Goal: Find specific page/section: Find specific page/section

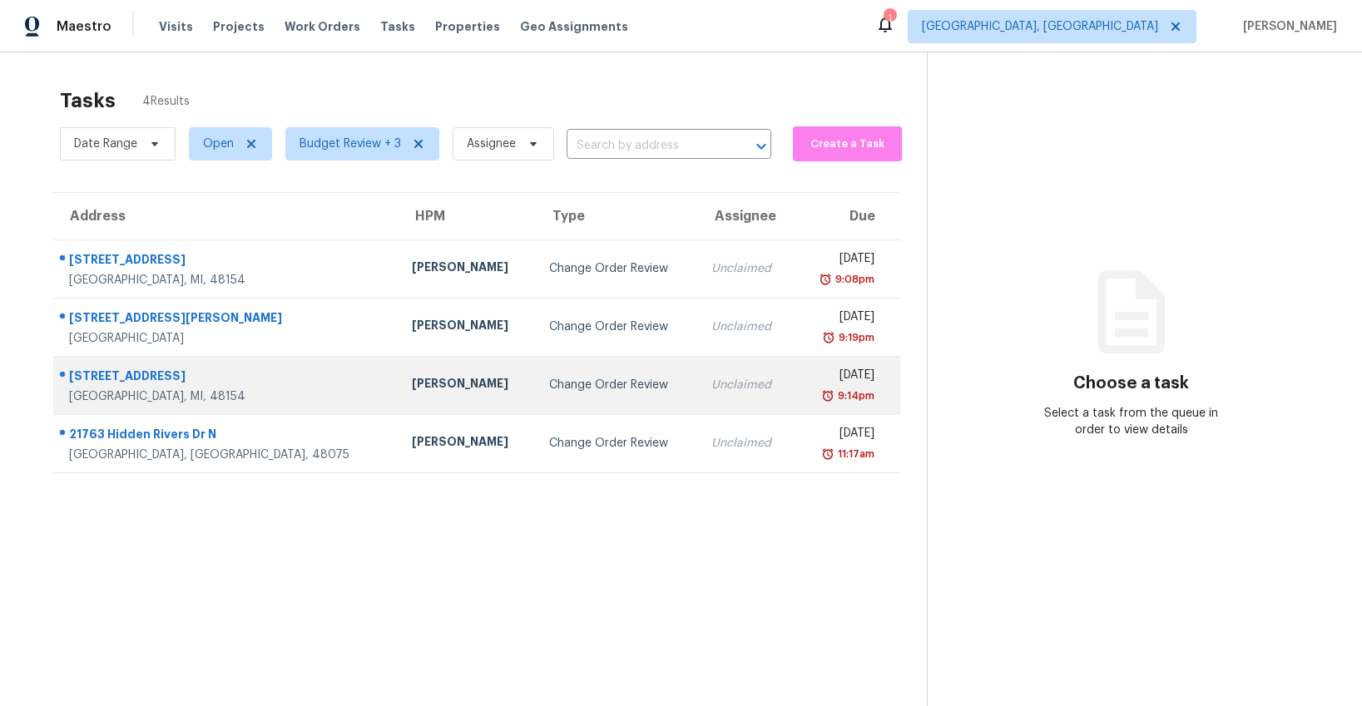
click at [412, 383] on div "Diana Brink" at bounding box center [467, 385] width 111 height 21
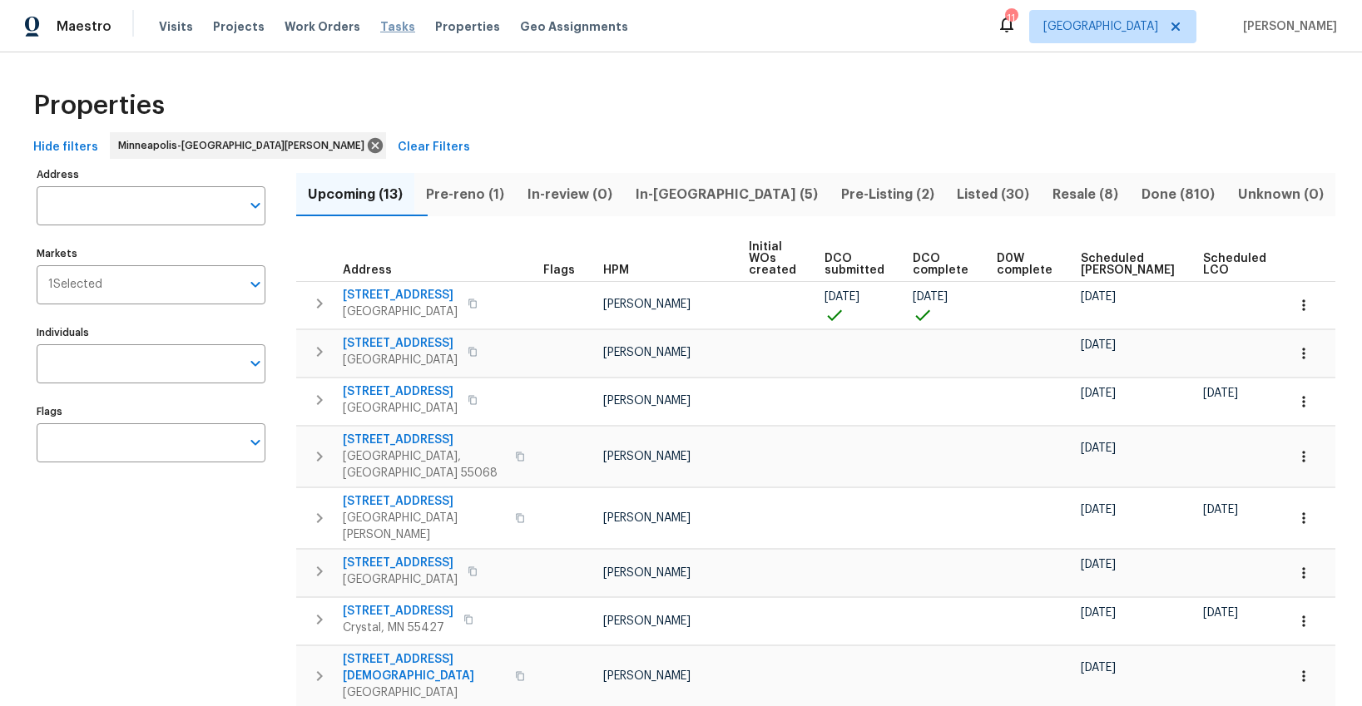
click at [380, 32] on span "Tasks" at bounding box center [397, 27] width 35 height 12
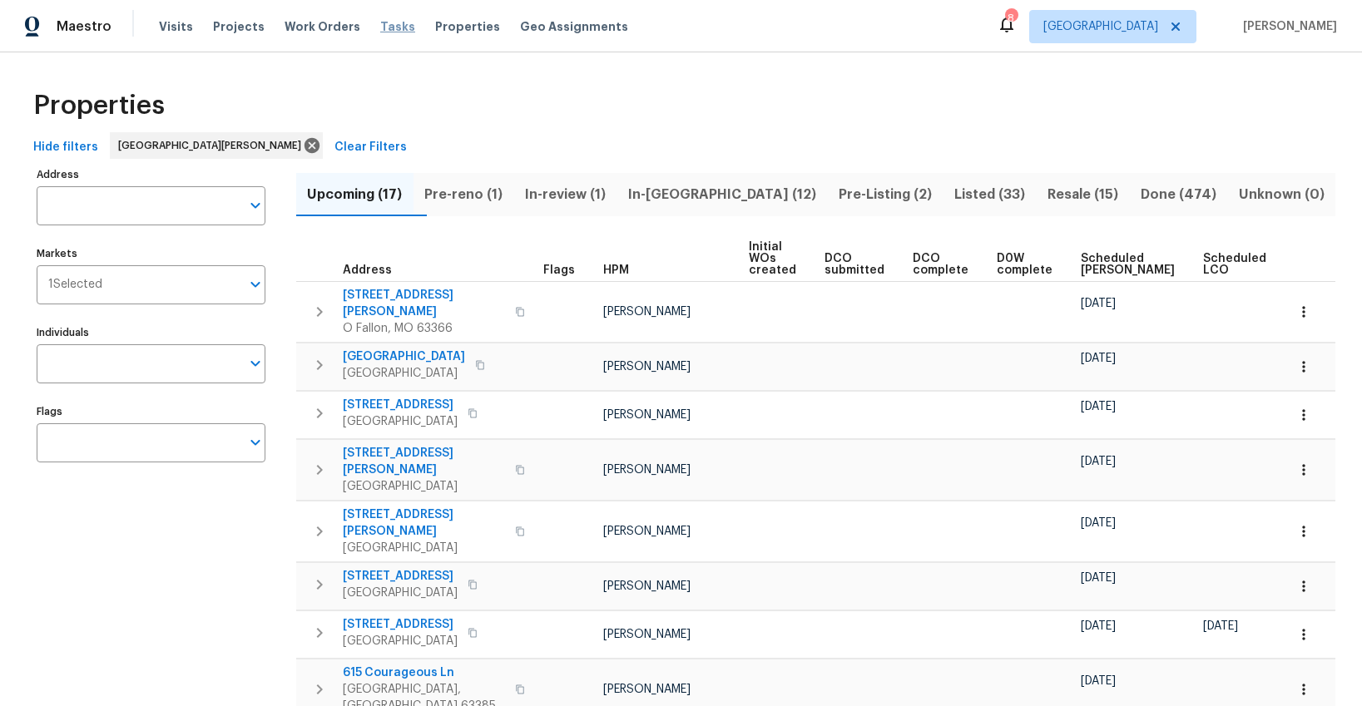
click at [380, 30] on span "Tasks" at bounding box center [397, 27] width 35 height 12
